Goal: Information Seeking & Learning: Find specific fact

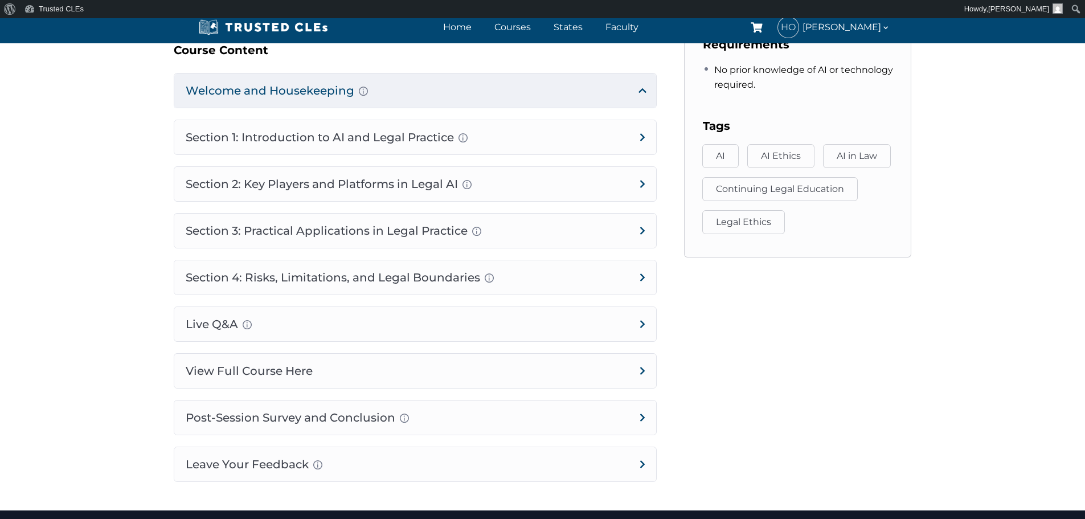
scroll to position [626, 0]
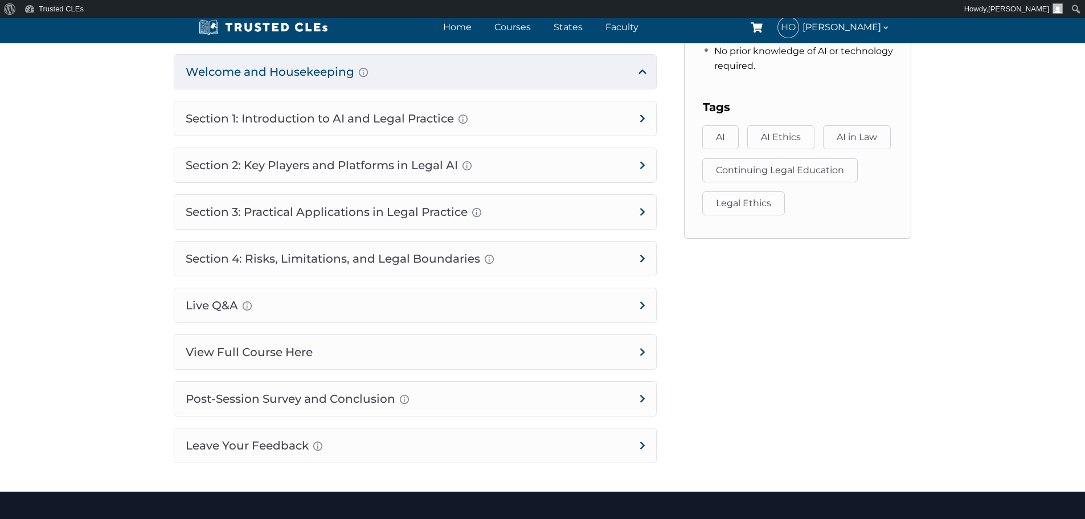
click at [348, 397] on h4 "Post-Session Survey and Conclusion Completion instructions for survey and atten…" at bounding box center [415, 398] width 482 height 34
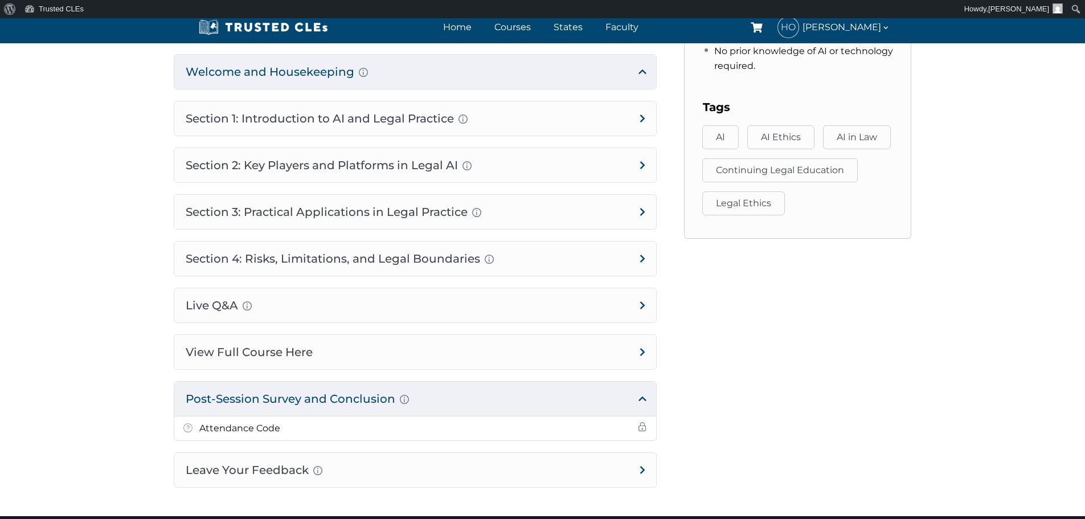
click at [492, 427] on li "Attendance Code" at bounding box center [415, 428] width 482 height 24
click at [297, 400] on h4 "Post-Session Survey and Conclusion Completion instructions for survey and atten…" at bounding box center [415, 398] width 482 height 34
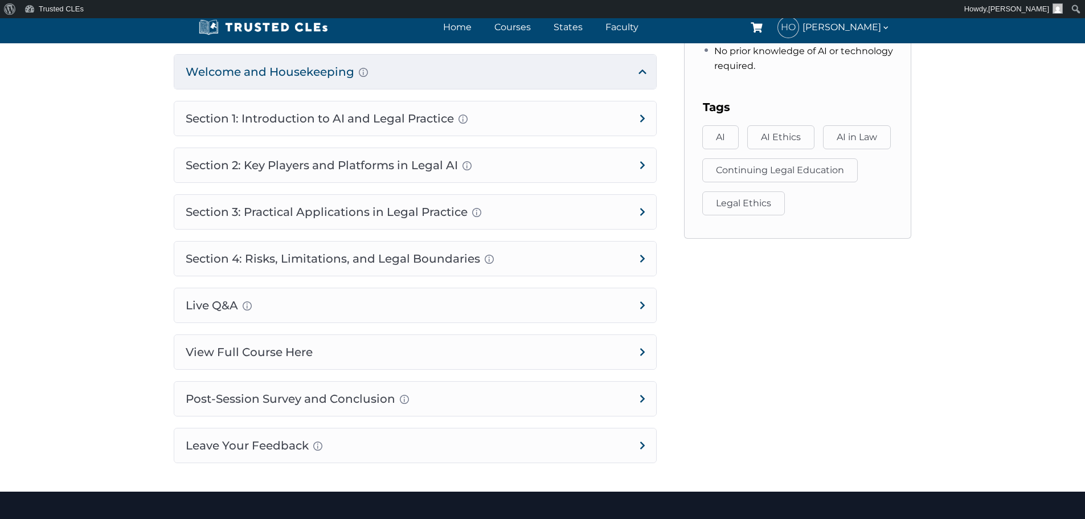
click at [297, 400] on h4 "Post-Session Survey and Conclusion Completion instructions for survey and atten…" at bounding box center [415, 398] width 482 height 34
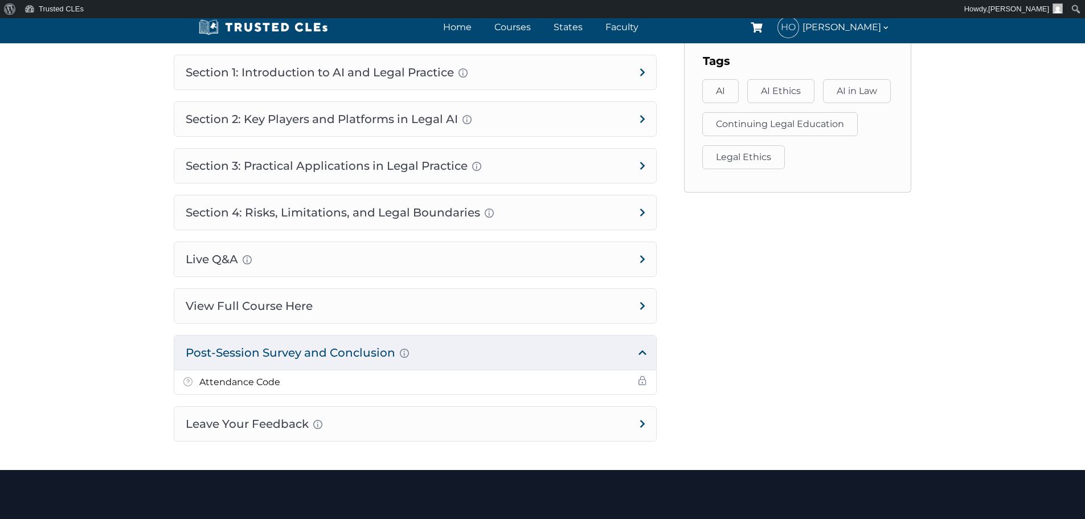
scroll to position [797, 0]
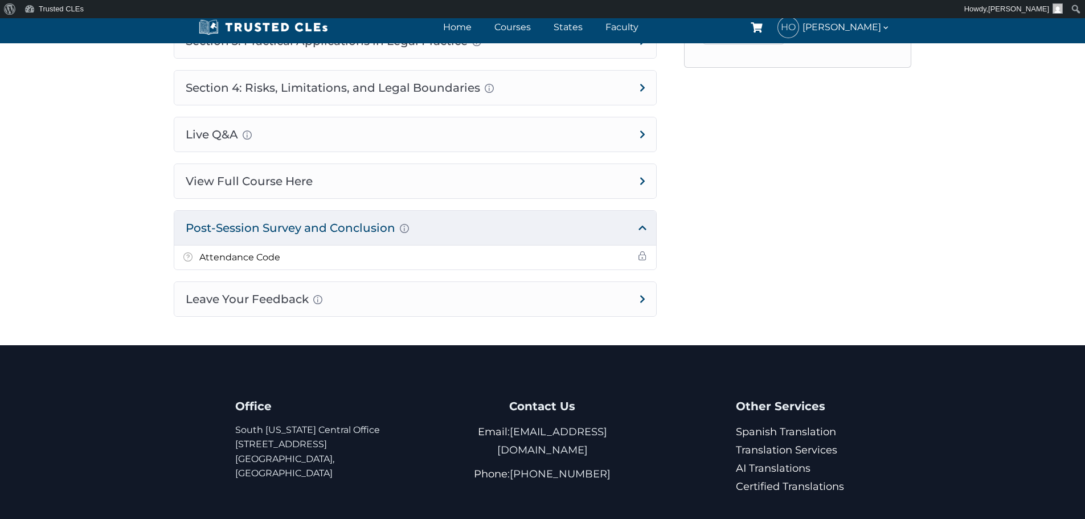
click at [642, 255] on span at bounding box center [642, 255] width 9 height 9
click at [181, 256] on li "Attendance Code" at bounding box center [415, 257] width 482 height 24
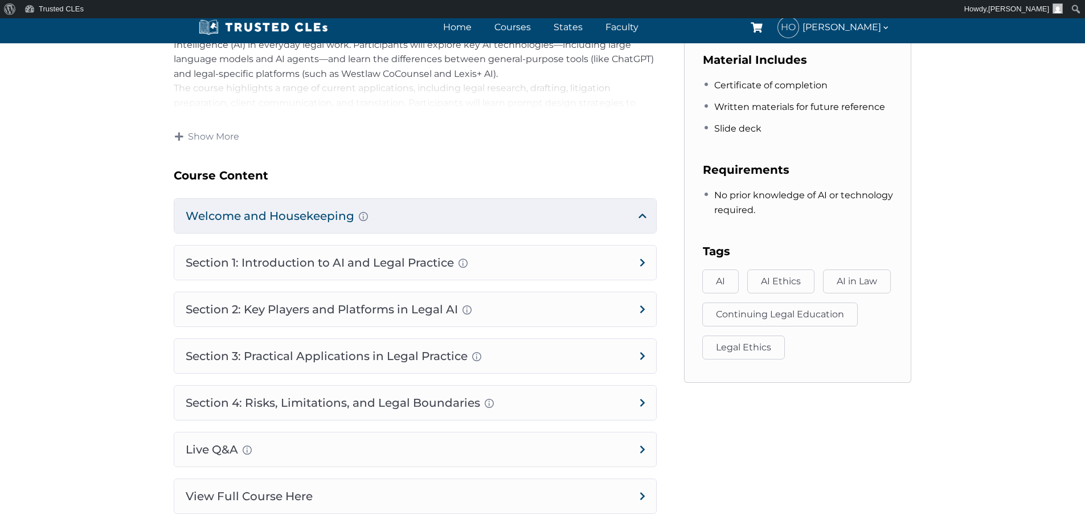
scroll to position [683, 0]
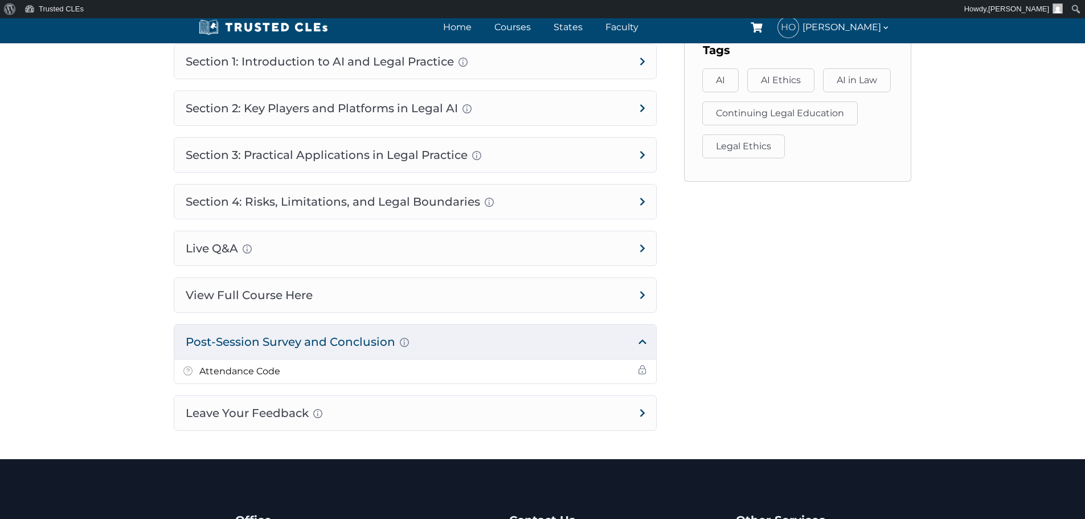
click at [269, 373] on h5 "Attendance Code" at bounding box center [239, 371] width 81 height 15
click at [307, 373] on li "Attendance Code" at bounding box center [415, 371] width 482 height 24
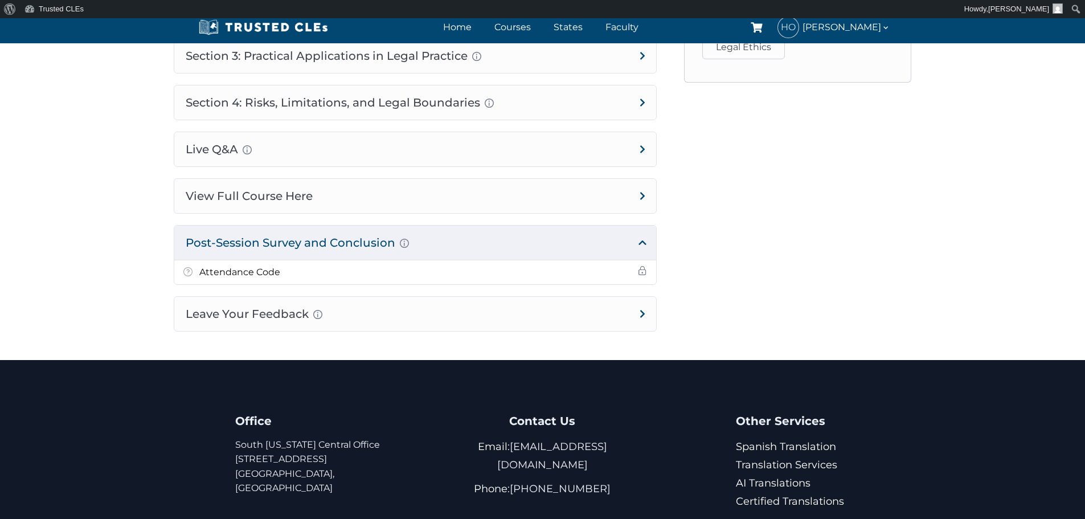
scroll to position [881, 0]
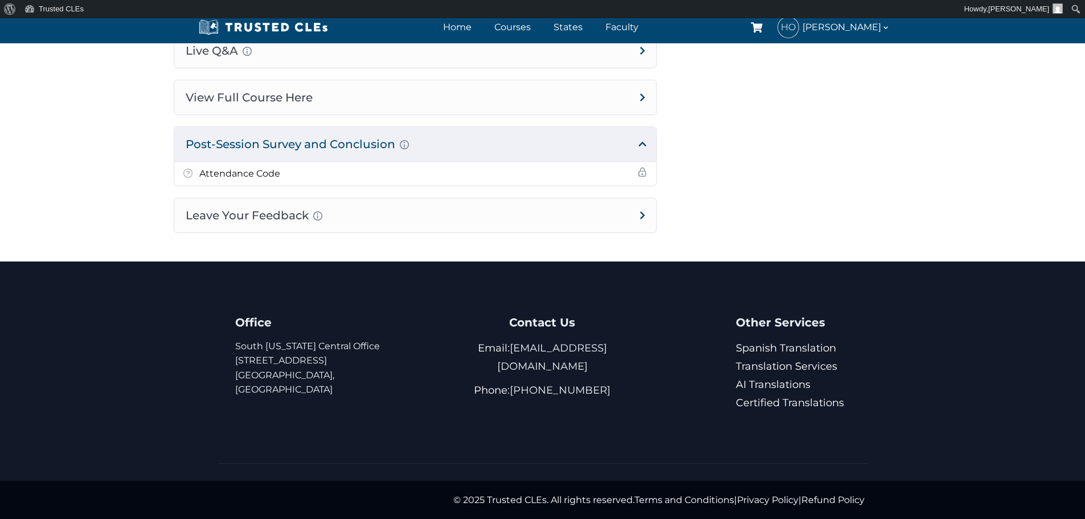
click at [417, 214] on h4 "Leave Your Feedback Use this space to share your thoughts about this course, if…" at bounding box center [415, 215] width 482 height 34
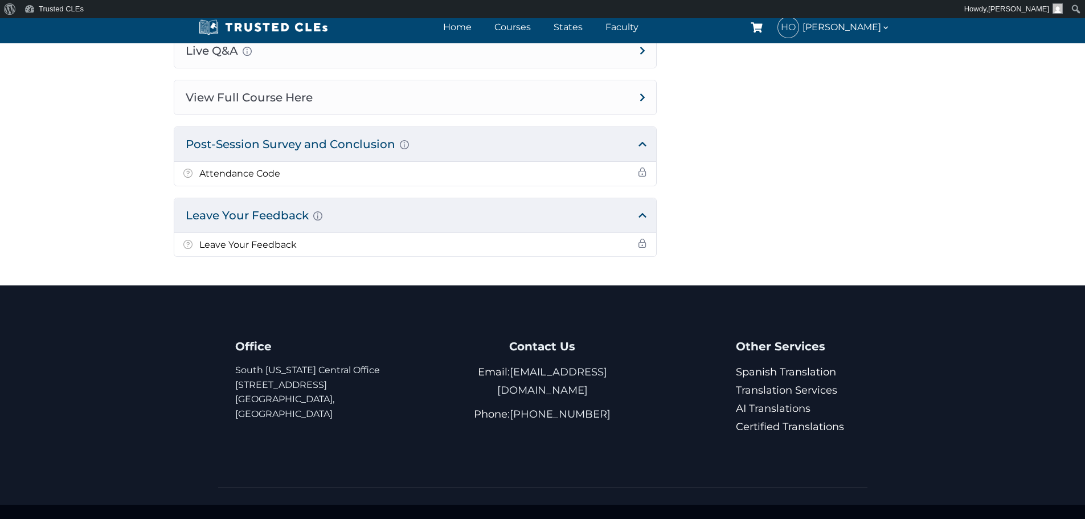
click at [648, 173] on li "Attendance Code" at bounding box center [415, 174] width 482 height 24
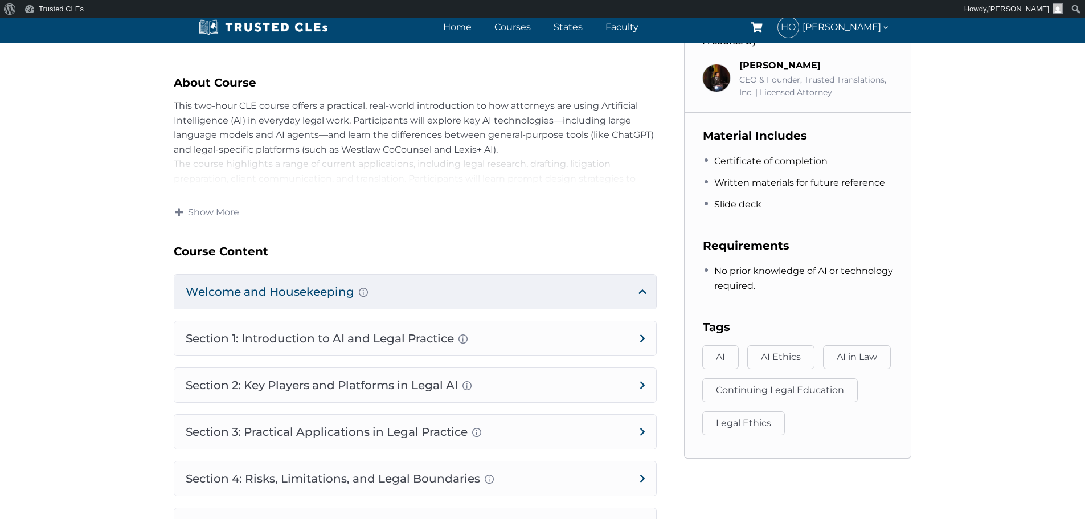
scroll to position [198, 0]
